Goal: Task Accomplishment & Management: Manage account settings

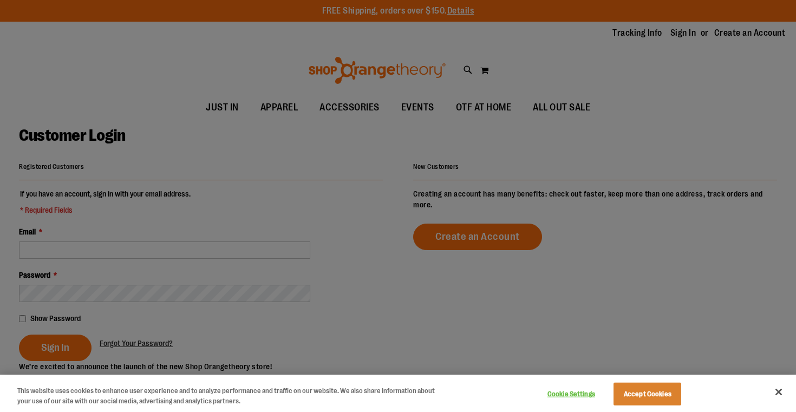
click at [52, 245] on div at bounding box center [398, 206] width 796 height 412
click at [657, 390] on button "Accept Cookies" at bounding box center [648, 394] width 68 height 23
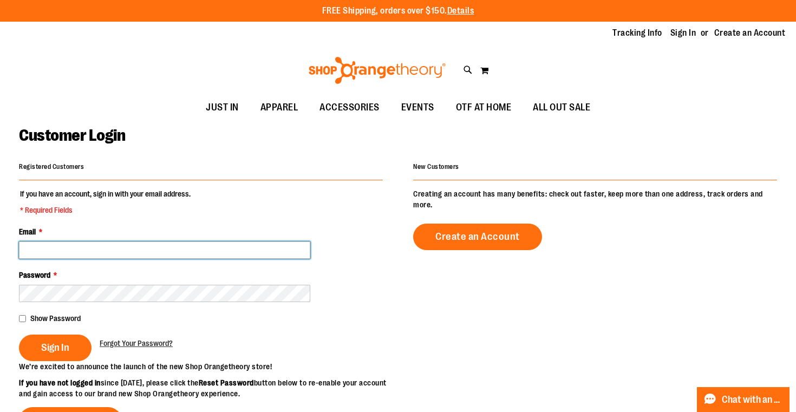
click at [64, 244] on input "Email *" at bounding box center [165, 250] width 292 height 17
type input "**********"
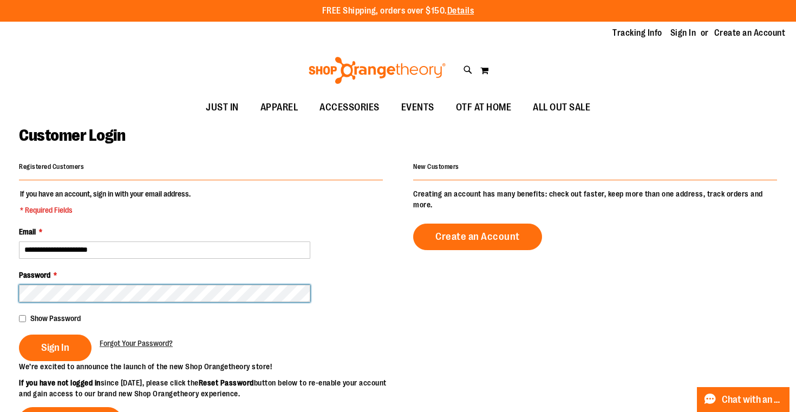
click at [19, 335] on button "Sign In" at bounding box center [55, 348] width 73 height 27
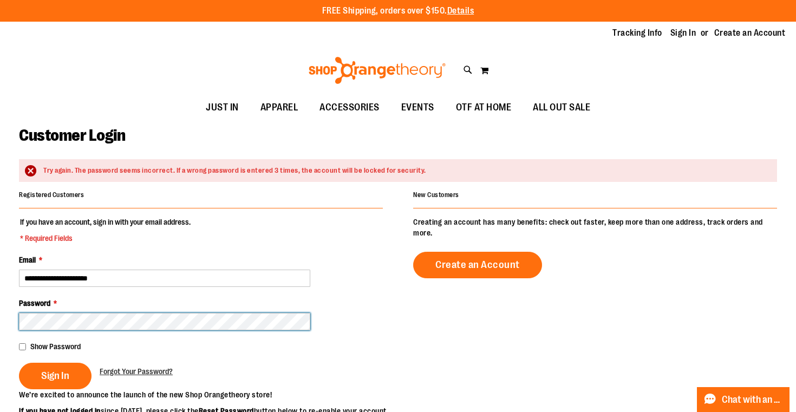
click at [19, 363] on button "Sign In" at bounding box center [55, 376] width 73 height 27
